Goal: Navigation & Orientation: Find specific page/section

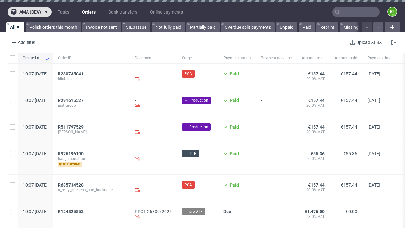
click at [29, 12] on span "ama (dev)" at bounding box center [30, 12] width 22 height 4
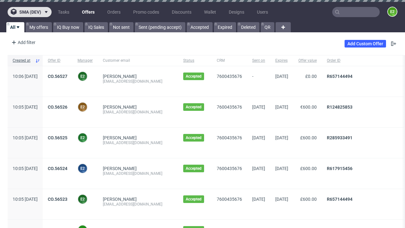
click at [29, 12] on span "sma (dev)" at bounding box center [30, 12] width 22 height 4
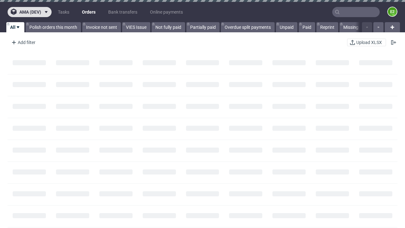
click at [29, 12] on span "ama (dev)" at bounding box center [30, 12] width 22 height 4
